Goal: Task Accomplishment & Management: Use online tool/utility

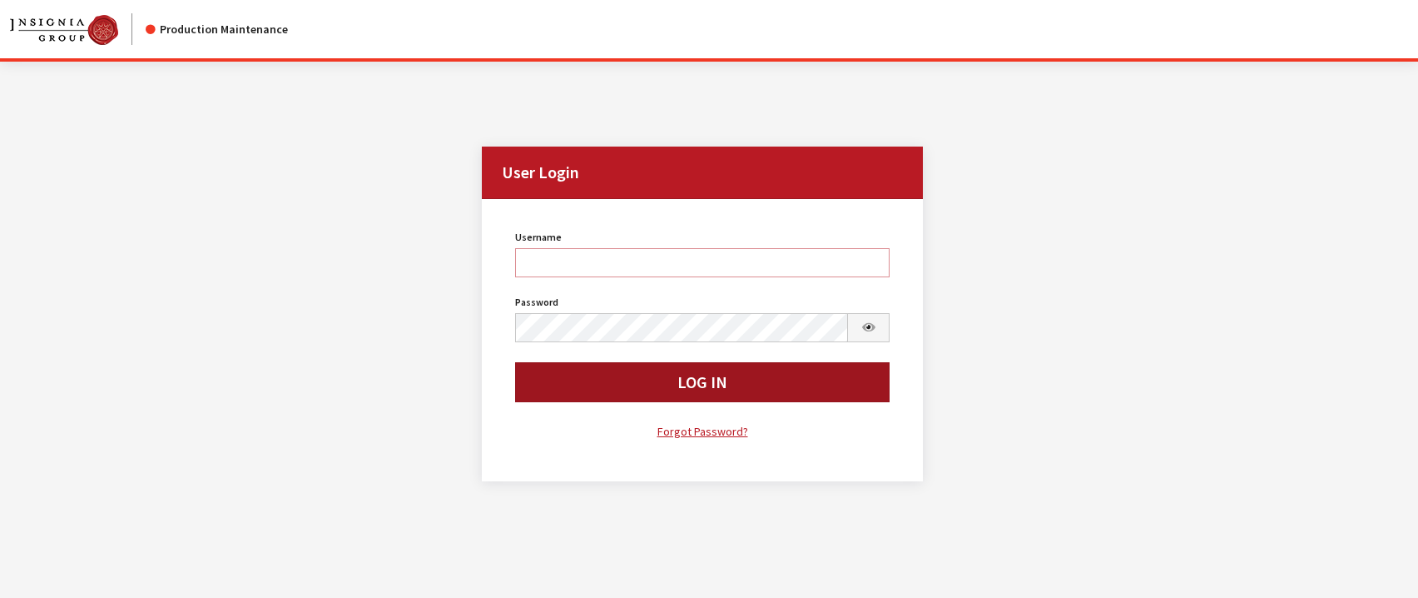
type input "dwood"
click at [754, 389] on button "Log In" at bounding box center [702, 382] width 375 height 40
